Goal: Transaction & Acquisition: Purchase product/service

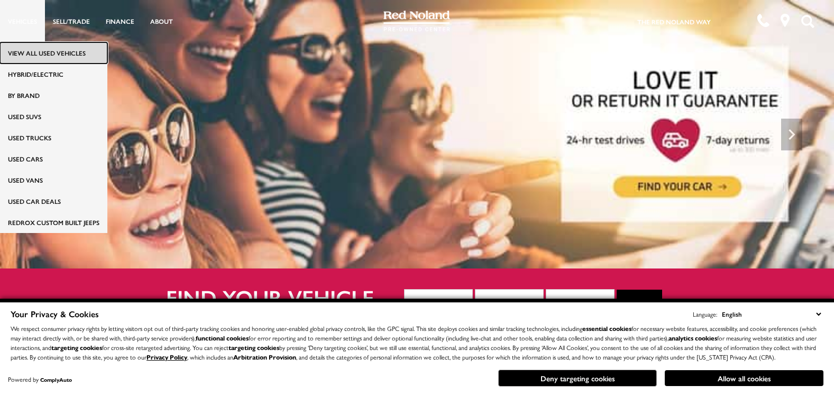
click at [29, 50] on link "View All Used Vehicles" at bounding box center [53, 52] width 107 height 21
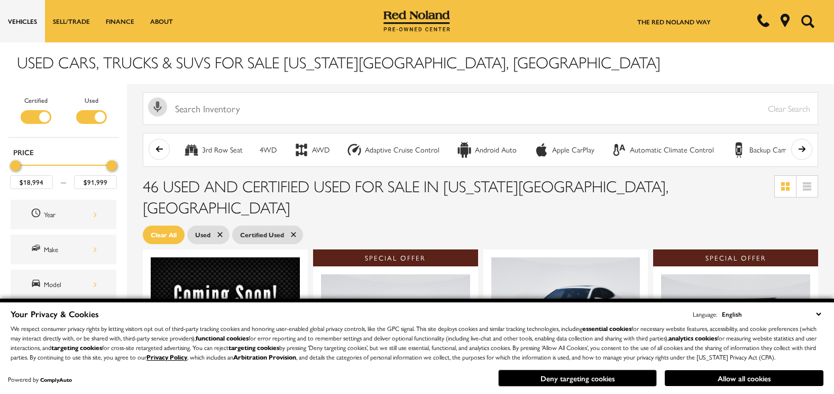
click at [123, 178] on div "Certified Used Type Price $18,994 $91,999 Year Make Model Trim Features Fueltyp…" at bounding box center [63, 358] width 127 height 548
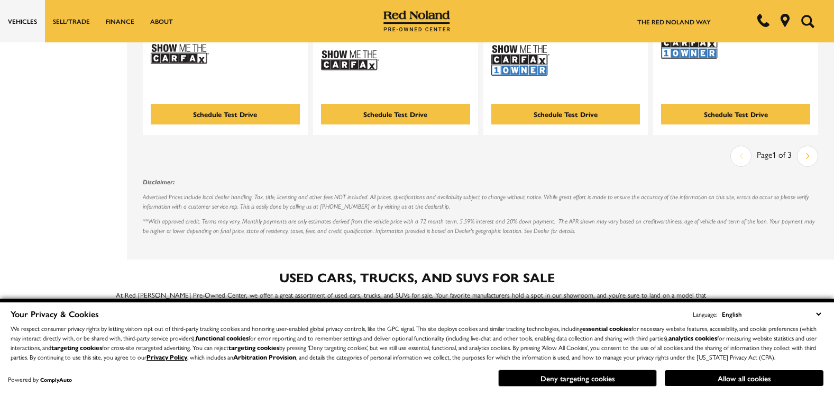
scroll to position [2328, 0]
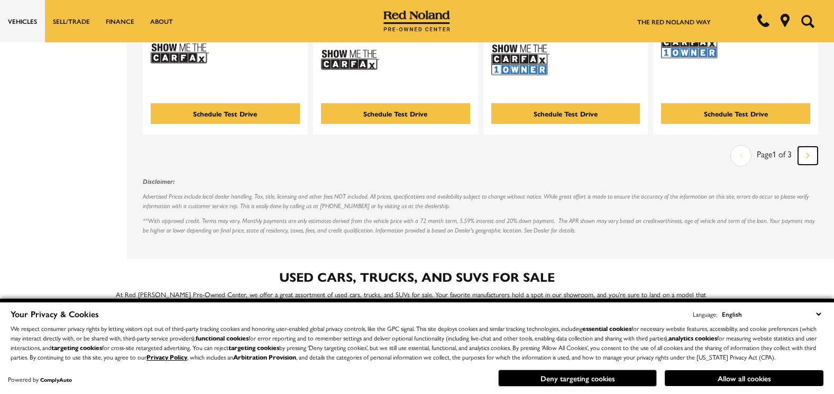
click at [812, 148] on link "Next" at bounding box center [808, 156] width 20 height 18
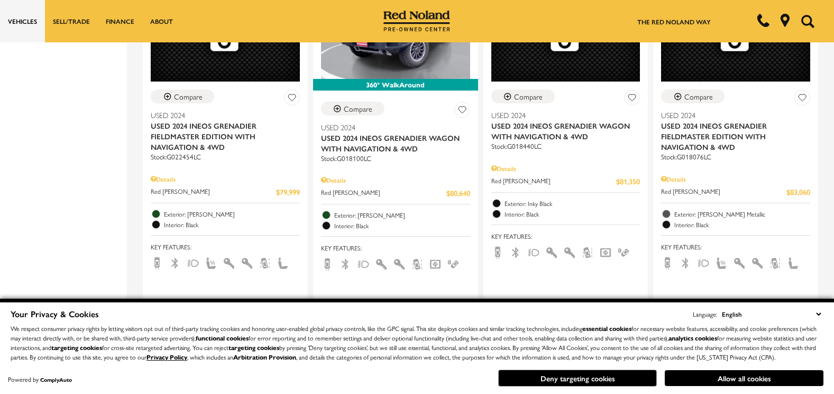
scroll to position [2244, 0]
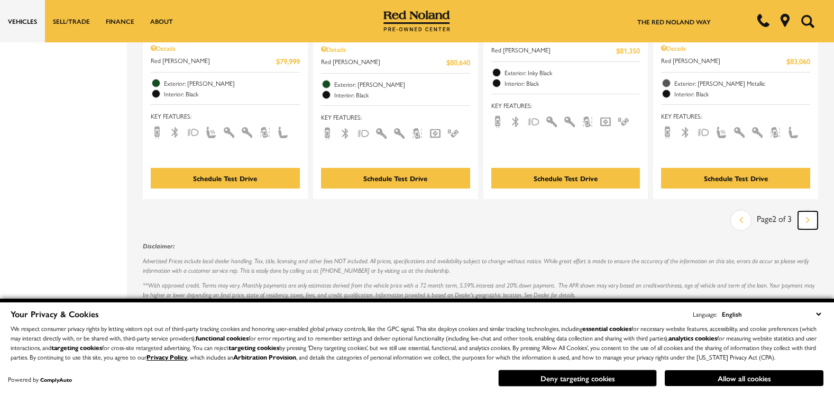
click at [810, 213] on icon "next page" at bounding box center [808, 219] width 4 height 17
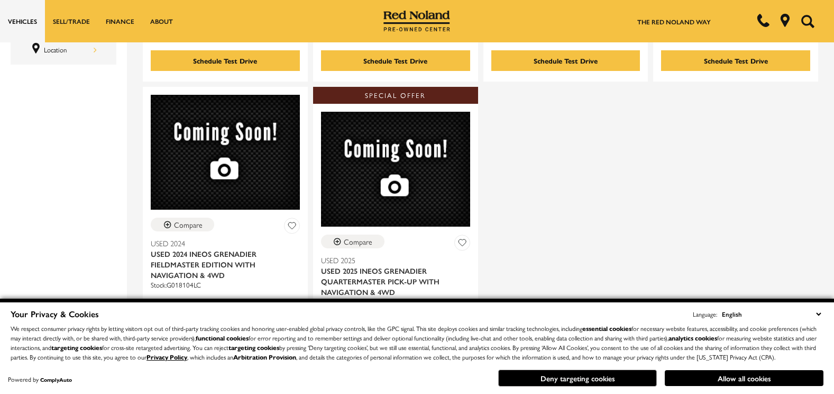
scroll to position [550, 0]
